Goal: Information Seeking & Learning: Learn about a topic

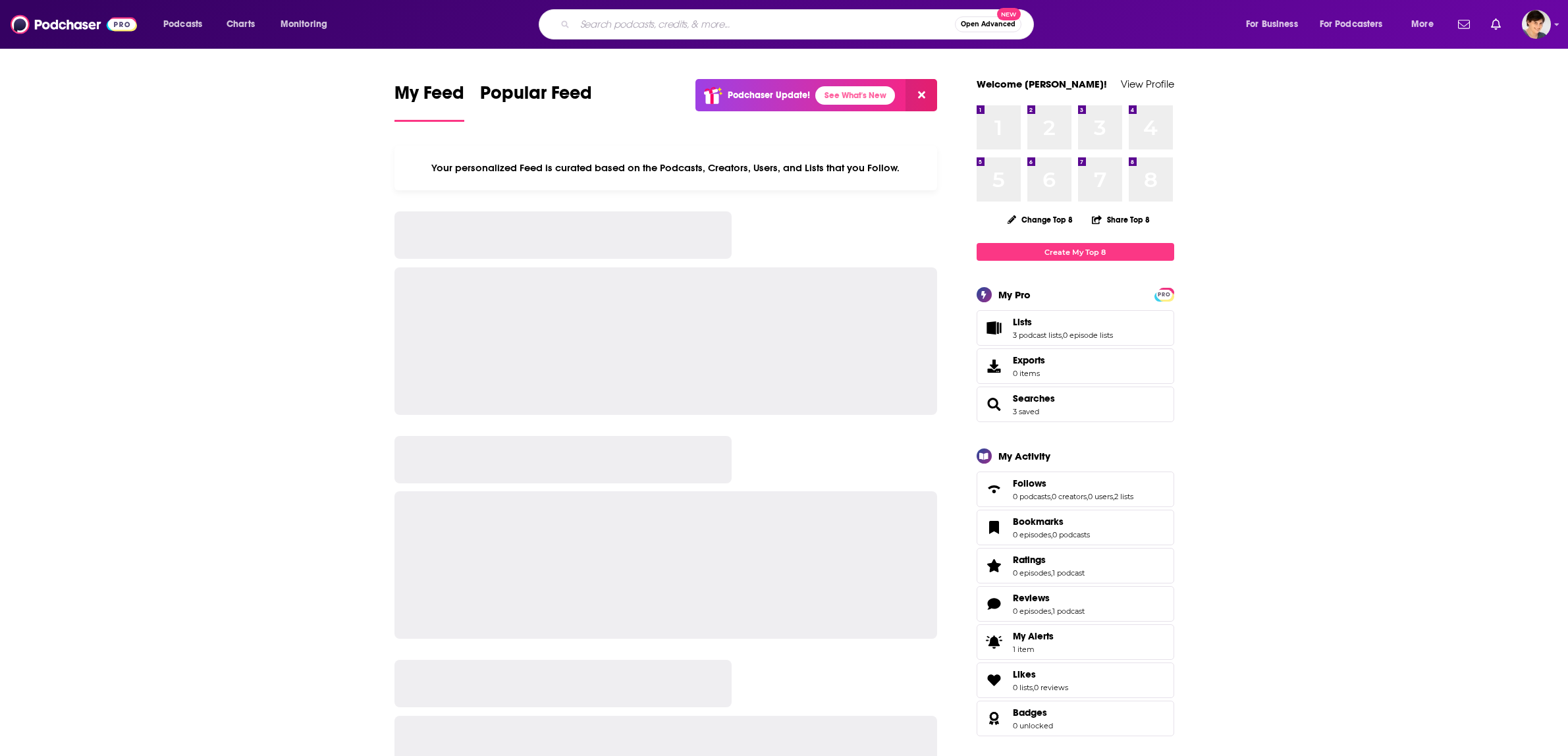
click at [670, 28] on input "Search podcasts, credits, & more..." at bounding box center [764, 25] width 380 height 21
type input "talking books"
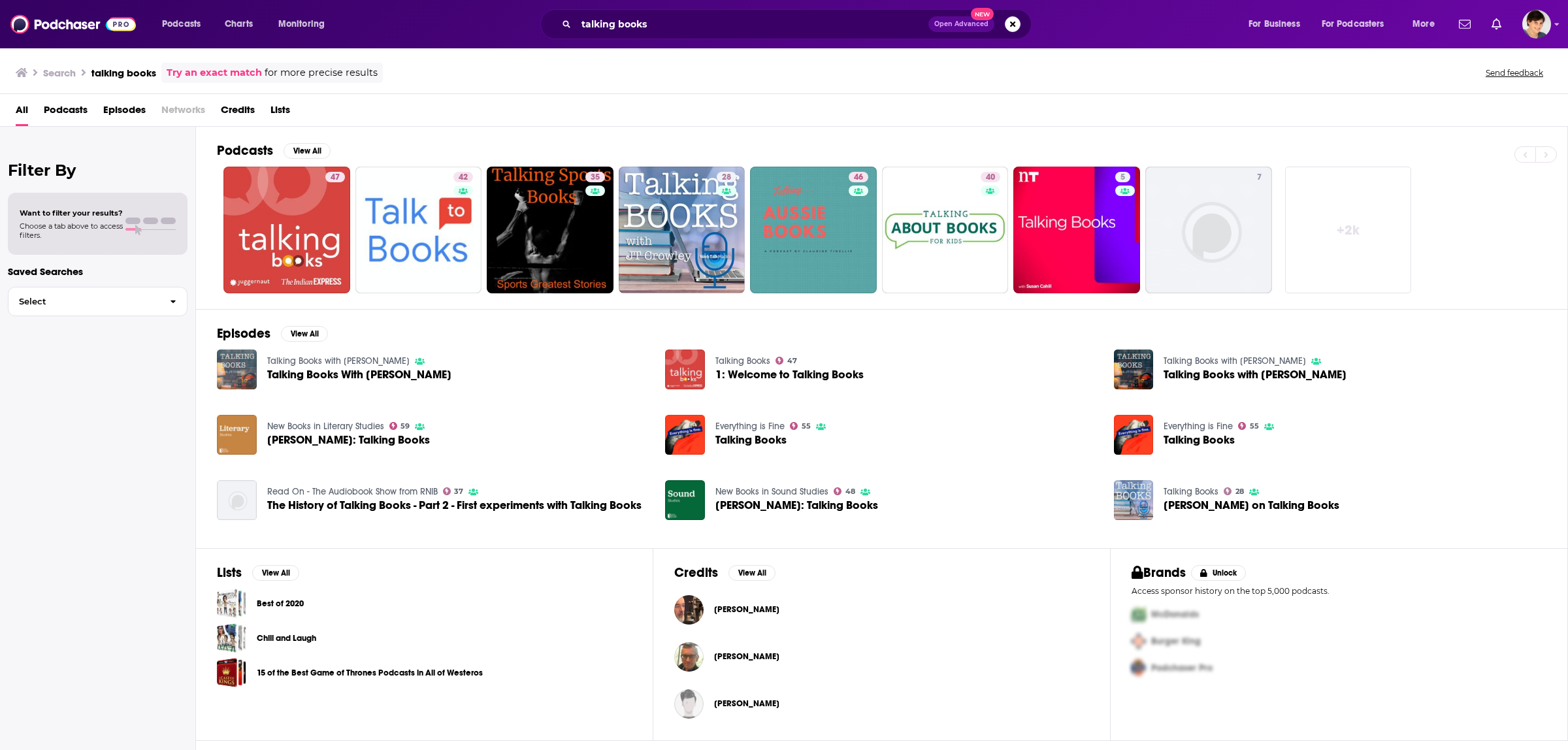
click at [240, 368] on img "Talking Books With Paul Jones" at bounding box center [236, 369] width 40 height 40
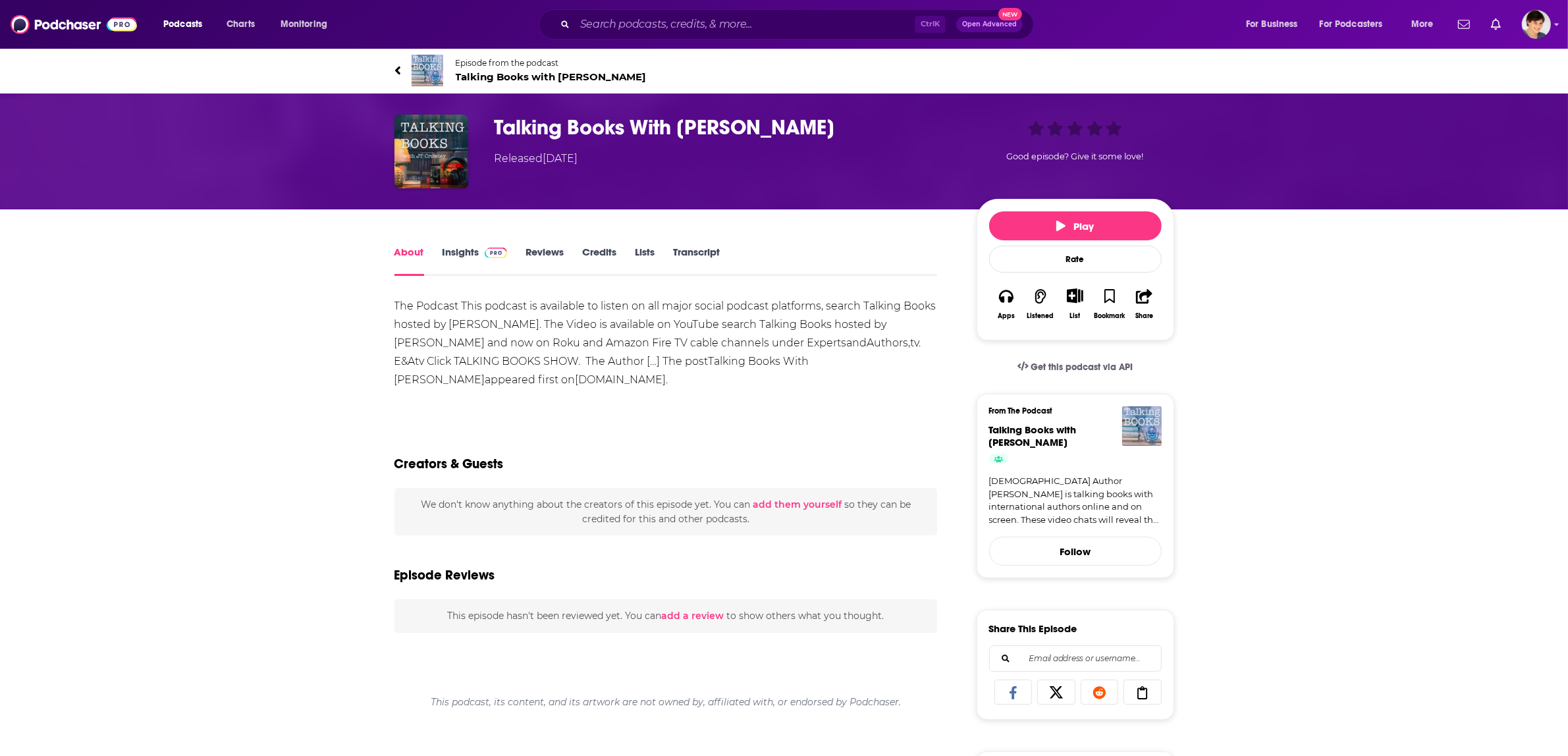
click at [465, 252] on link "Insights" at bounding box center [475, 261] width 65 height 31
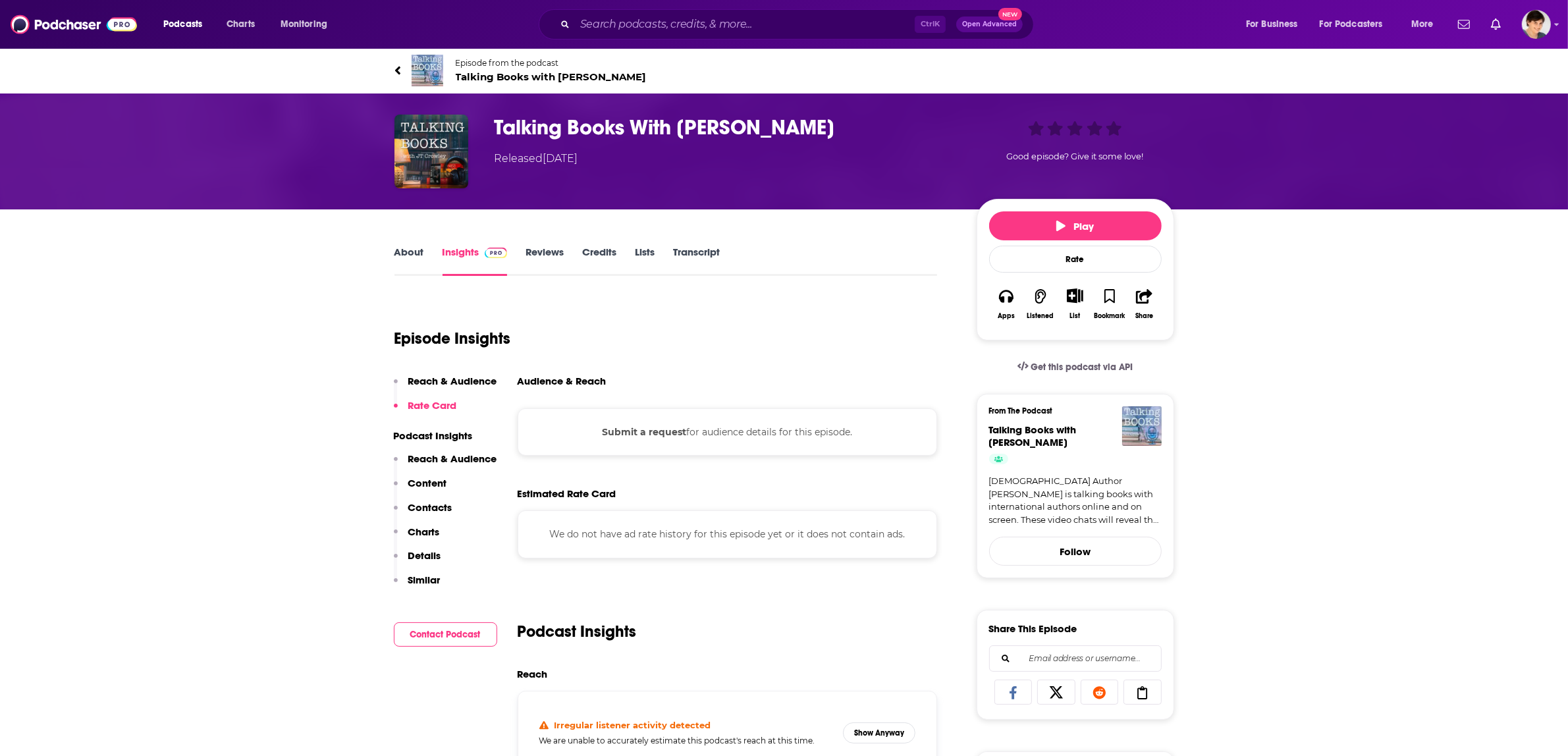
click at [490, 73] on span "Talking Books with [PERSON_NAME]" at bounding box center [552, 76] width 191 height 12
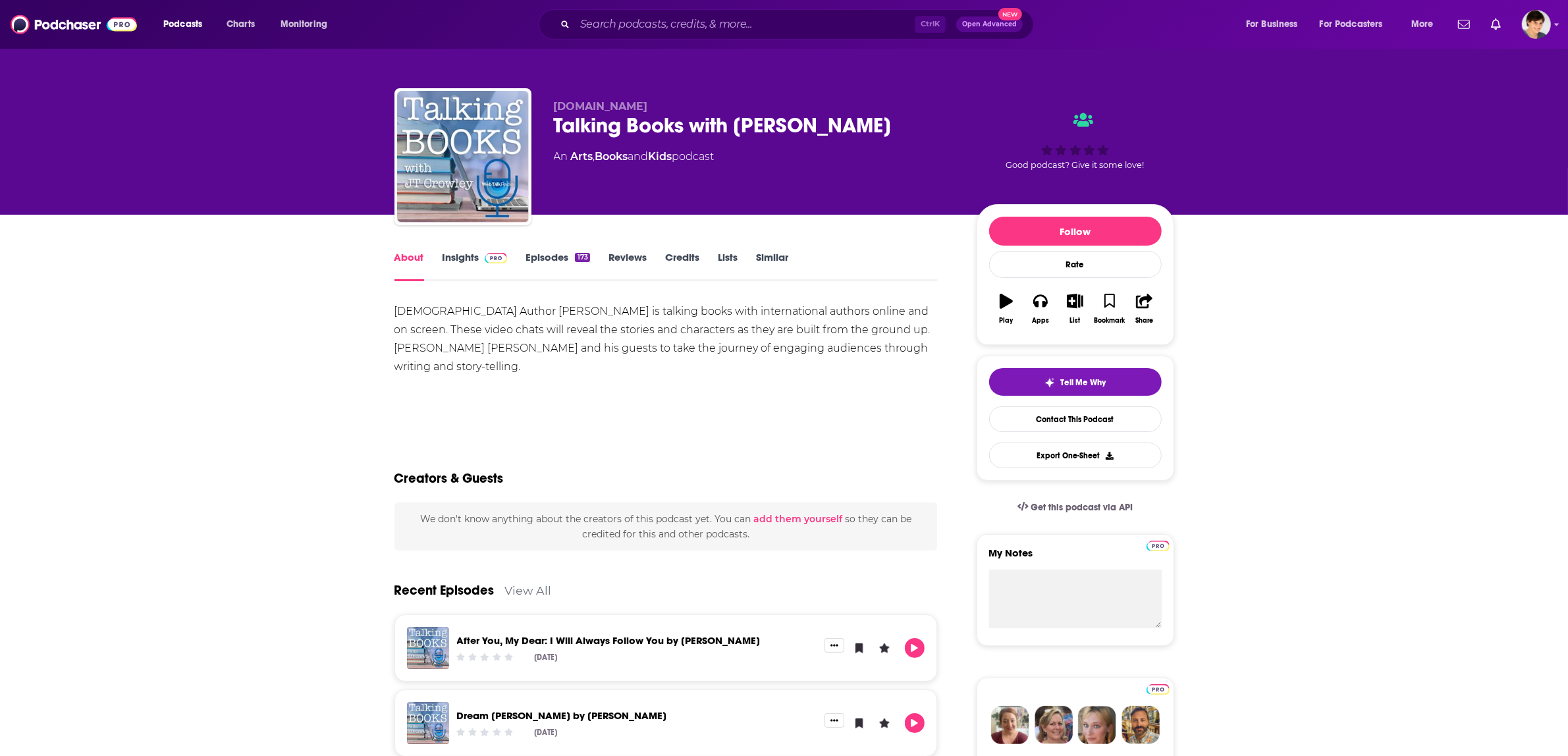
click at [470, 255] on link "Insights" at bounding box center [475, 265] width 65 height 31
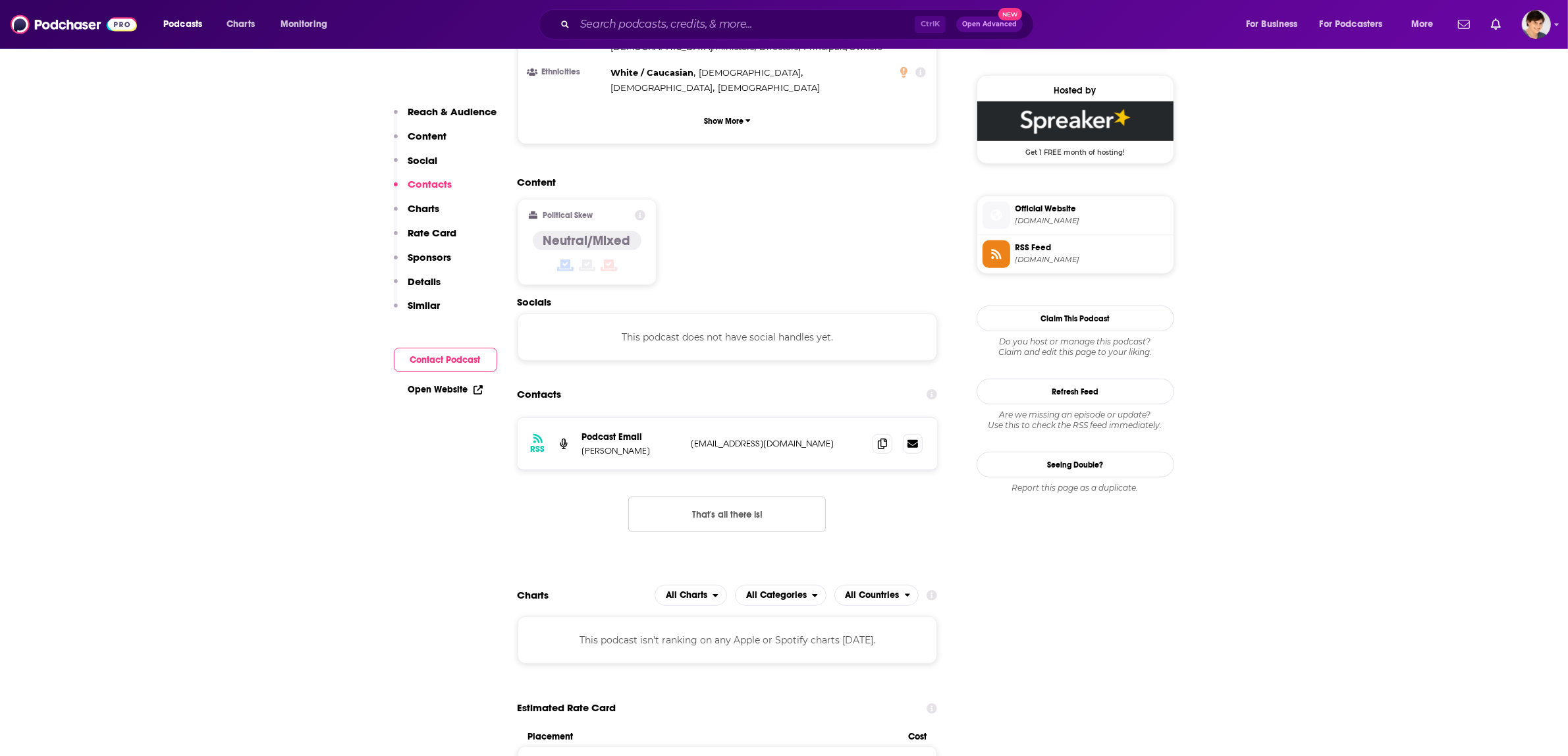
scroll to position [1070, 0]
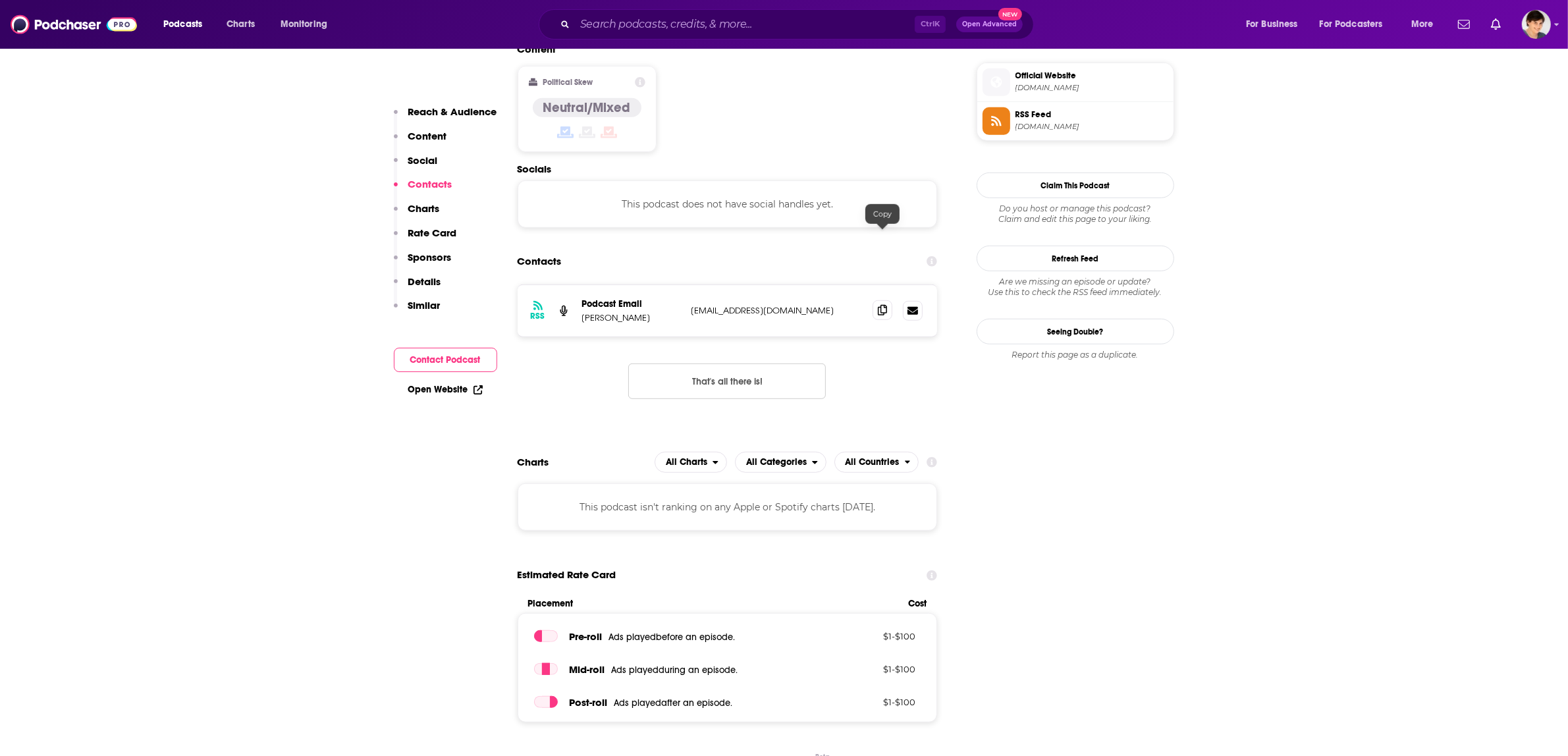
click at [888, 300] on span at bounding box center [883, 310] width 20 height 20
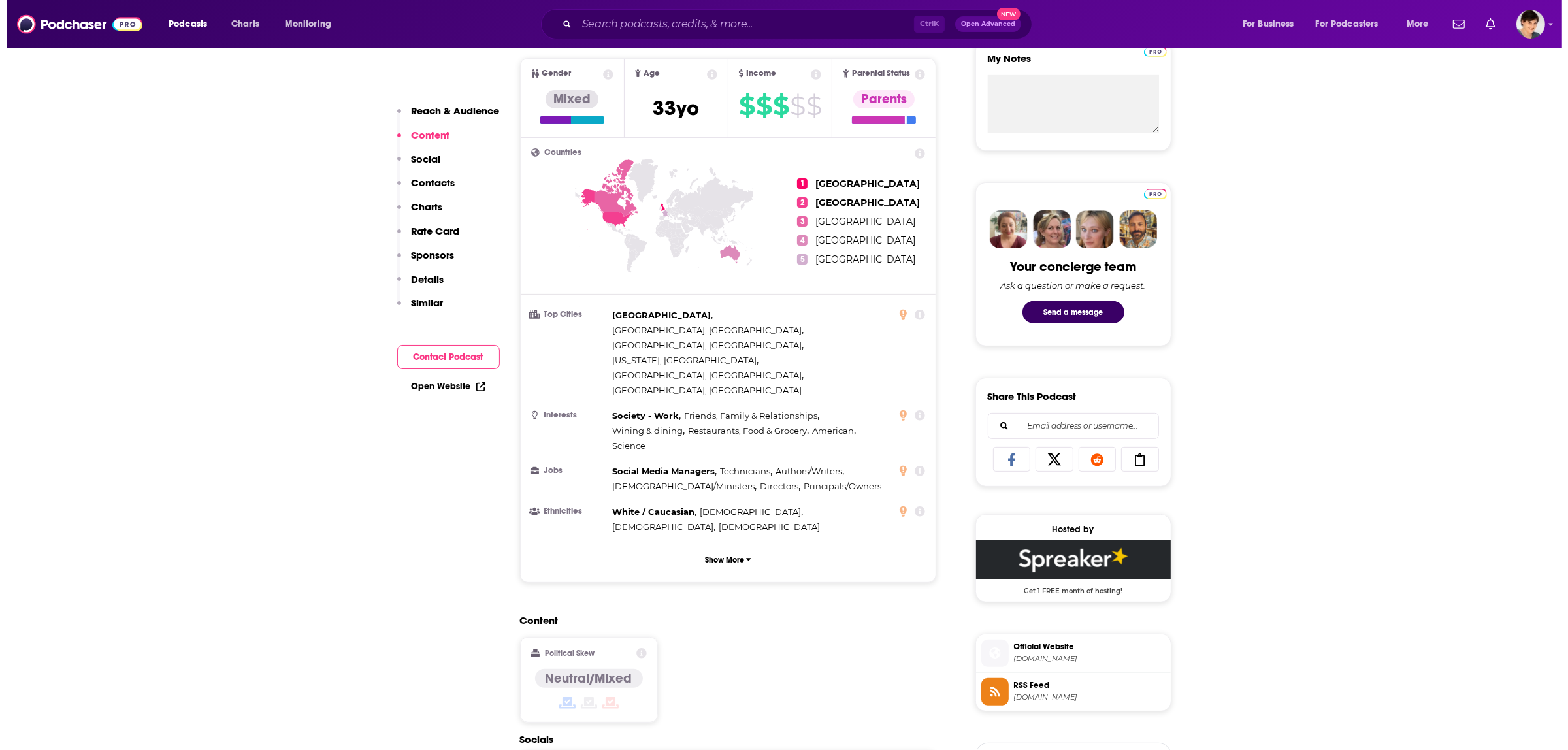
scroll to position [0, 0]
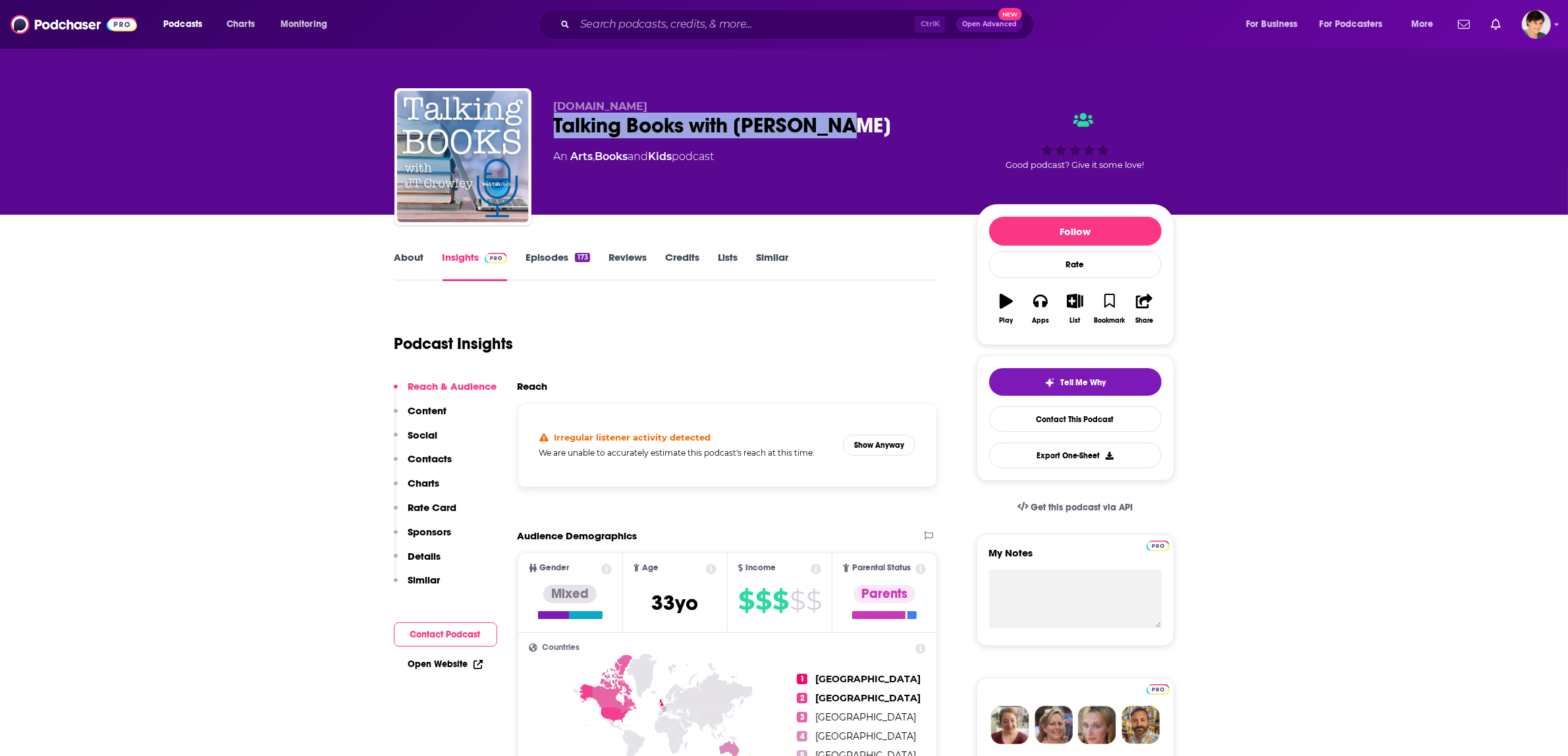
drag, startPoint x: 552, startPoint y: 123, endPoint x: 854, endPoint y: 126, distance: 302.0
click at [854, 126] on div "[DOMAIN_NAME] Talking Books with [PERSON_NAME] An Arts , Books and Kids podcast…" at bounding box center [785, 159] width 780 height 143
copy h2 "Talking Books with [PERSON_NAME]"
click at [703, 21] on input "Search podcasts, credits, & more..." at bounding box center [744, 25] width 340 height 21
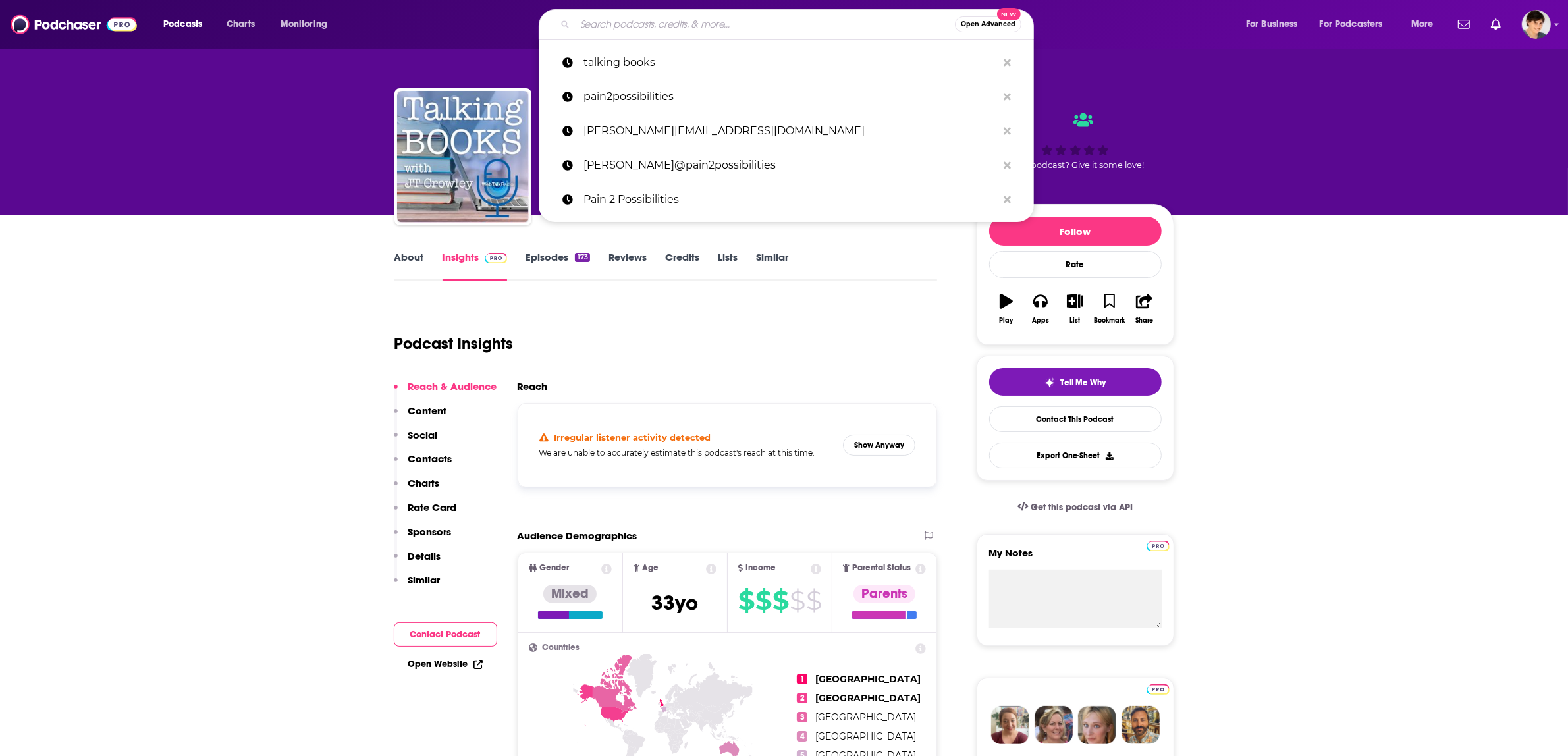
paste input "[PERSON_NAME]."
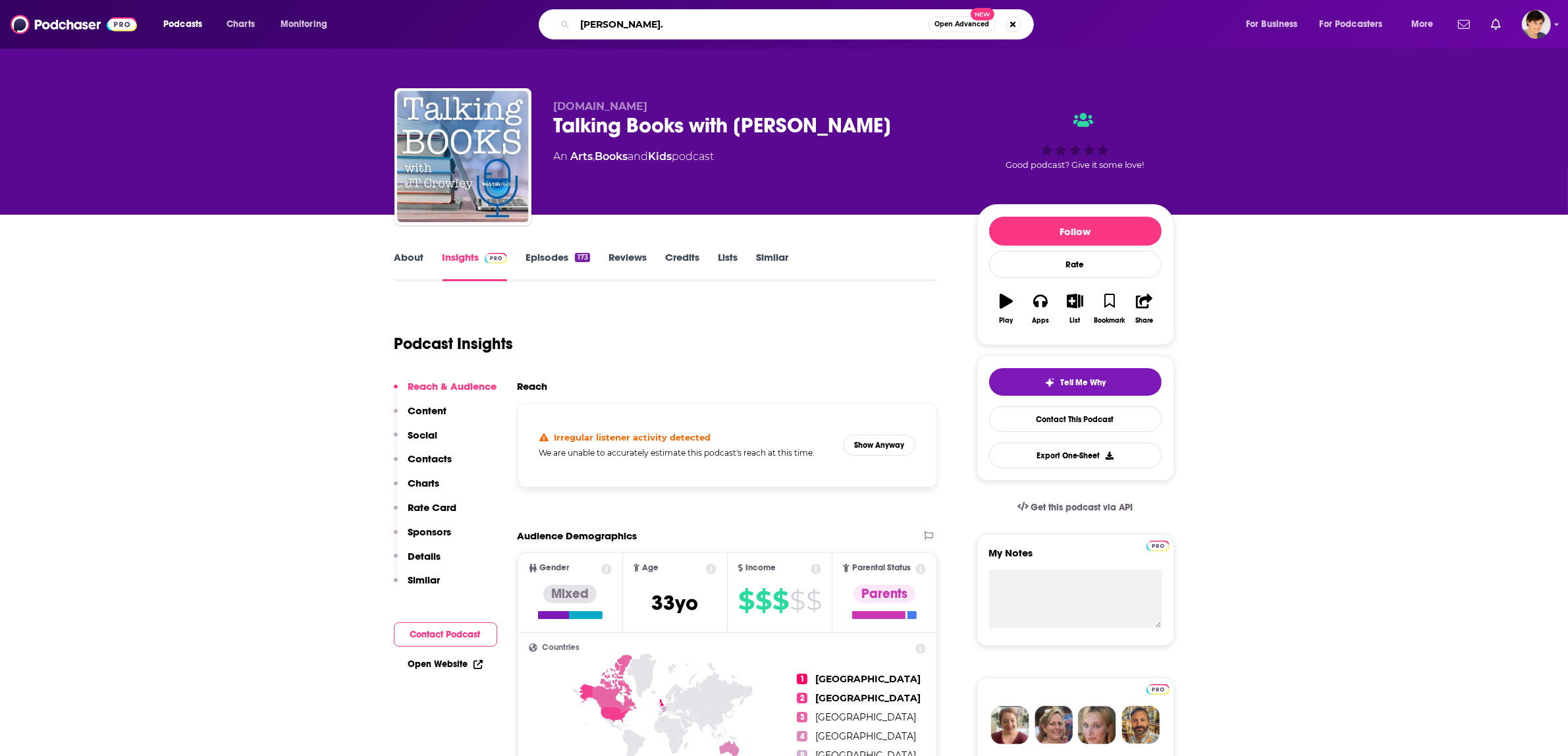
click at [581, 23] on input "[PERSON_NAME]." at bounding box center [751, 25] width 354 height 21
type input "[PERSON_NAME]."
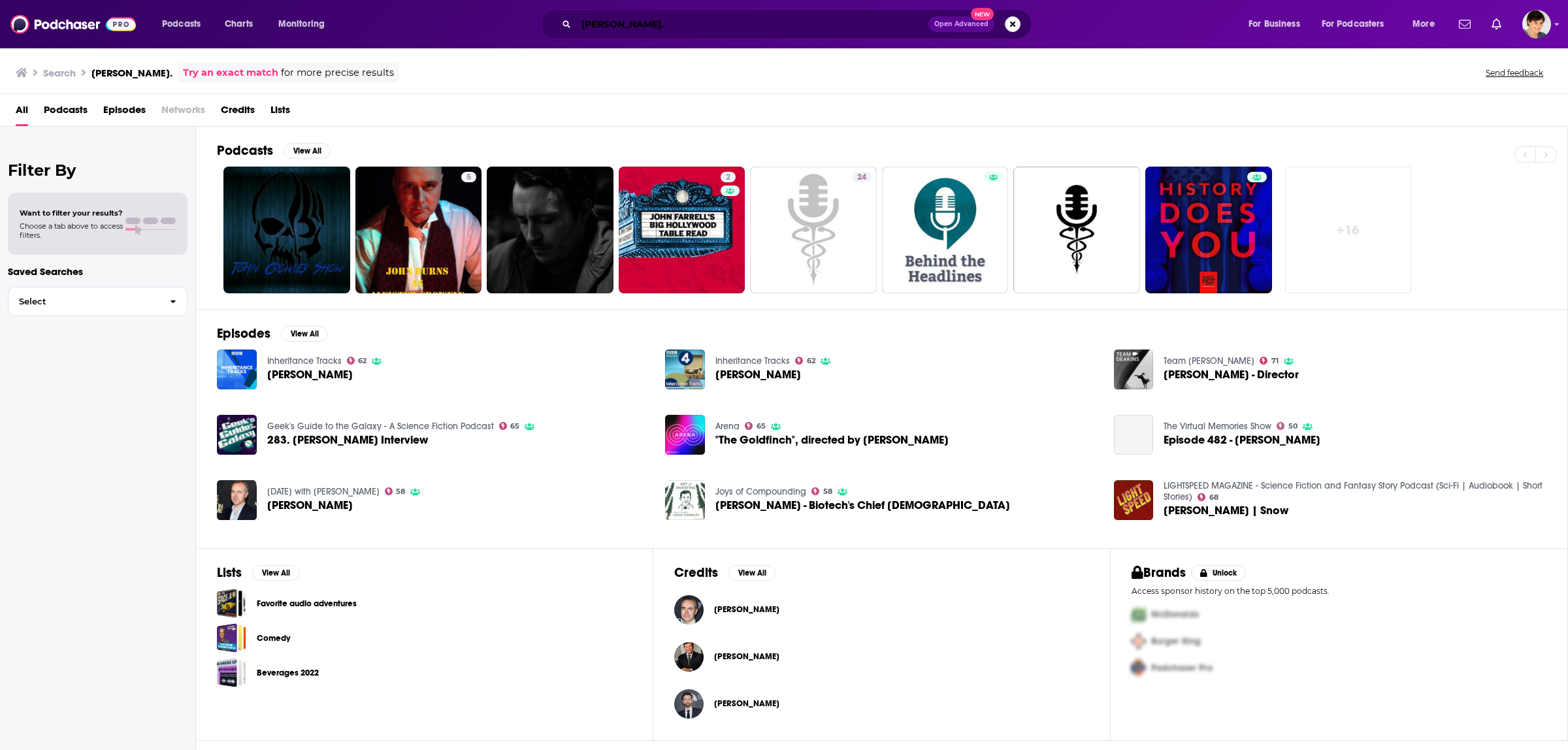
click at [675, 21] on input "[PERSON_NAME]." at bounding box center [753, 25] width 353 height 21
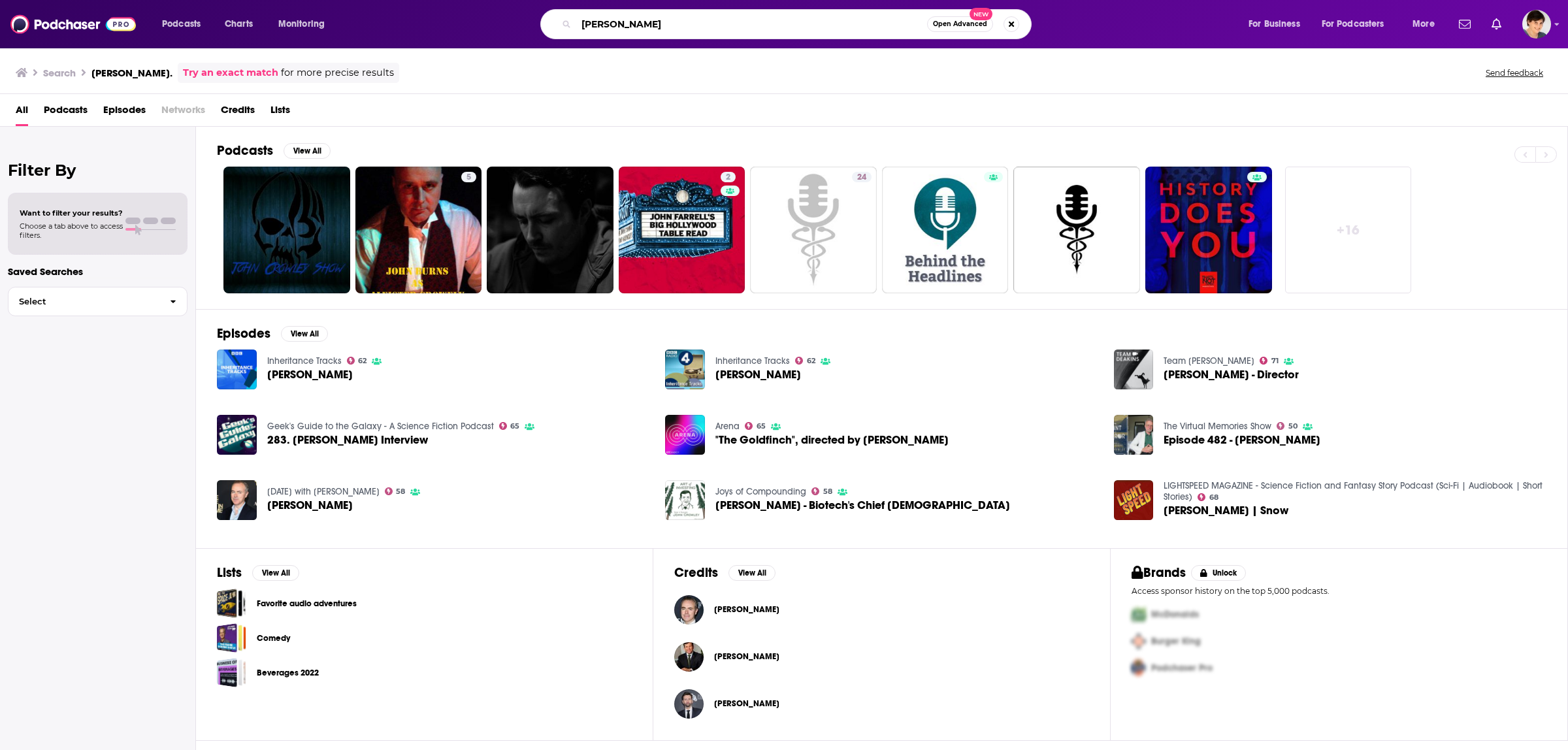
type input "[PERSON_NAME]"
